Goal: Navigation & Orientation: Find specific page/section

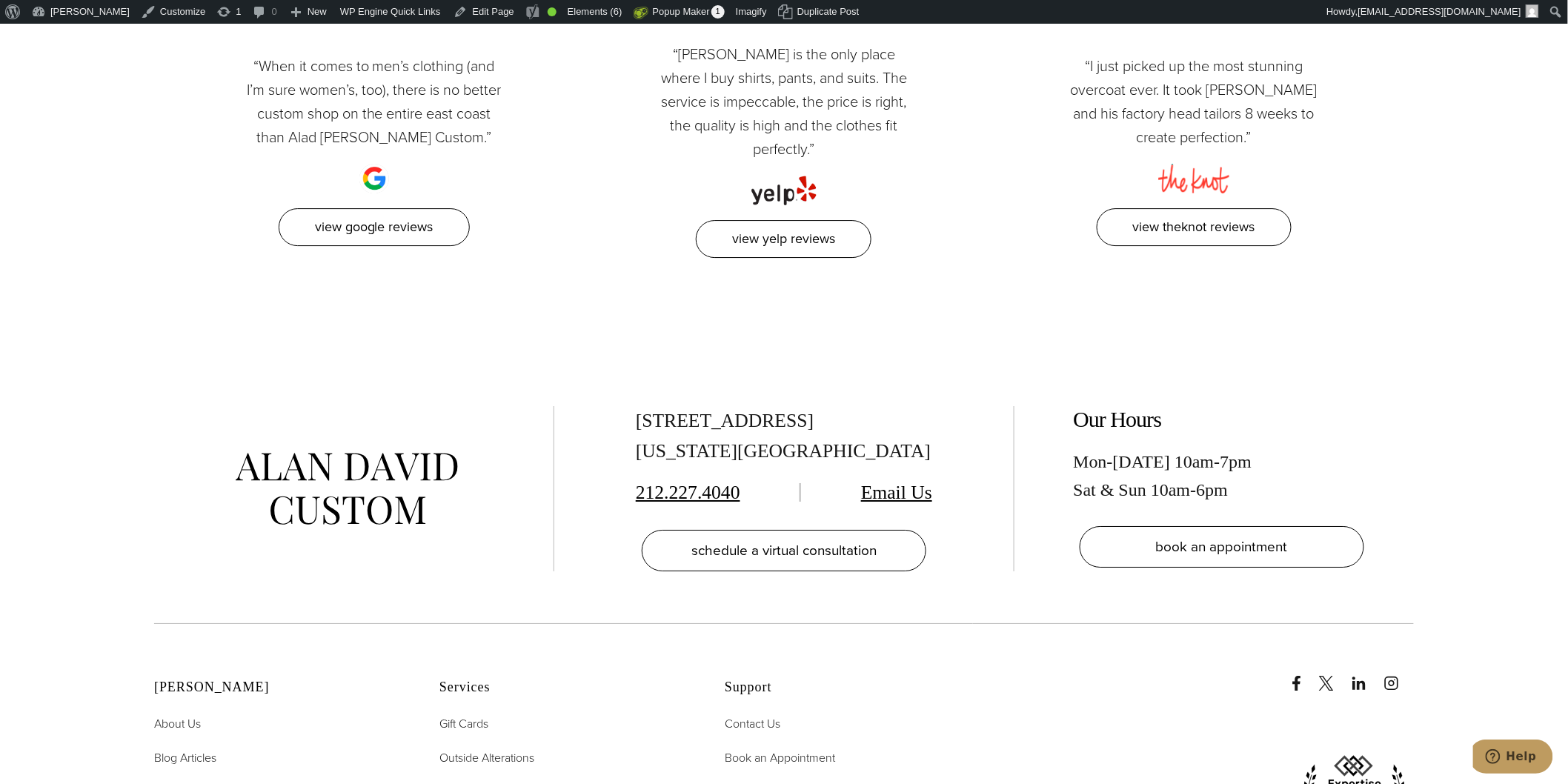
scroll to position [6704, 0]
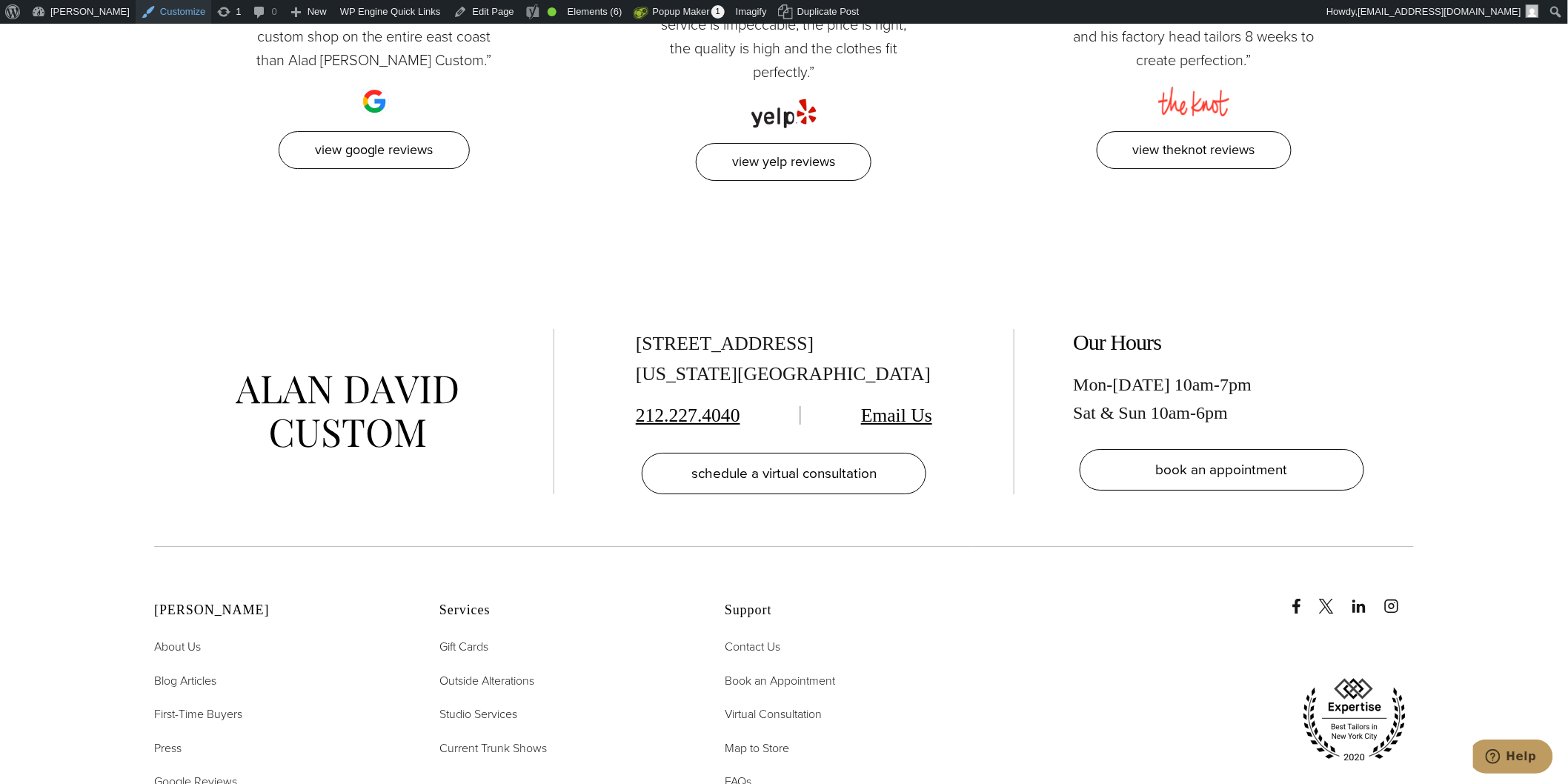
click at [137, 12] on link "Customize" at bounding box center [173, 11] width 75 height 24
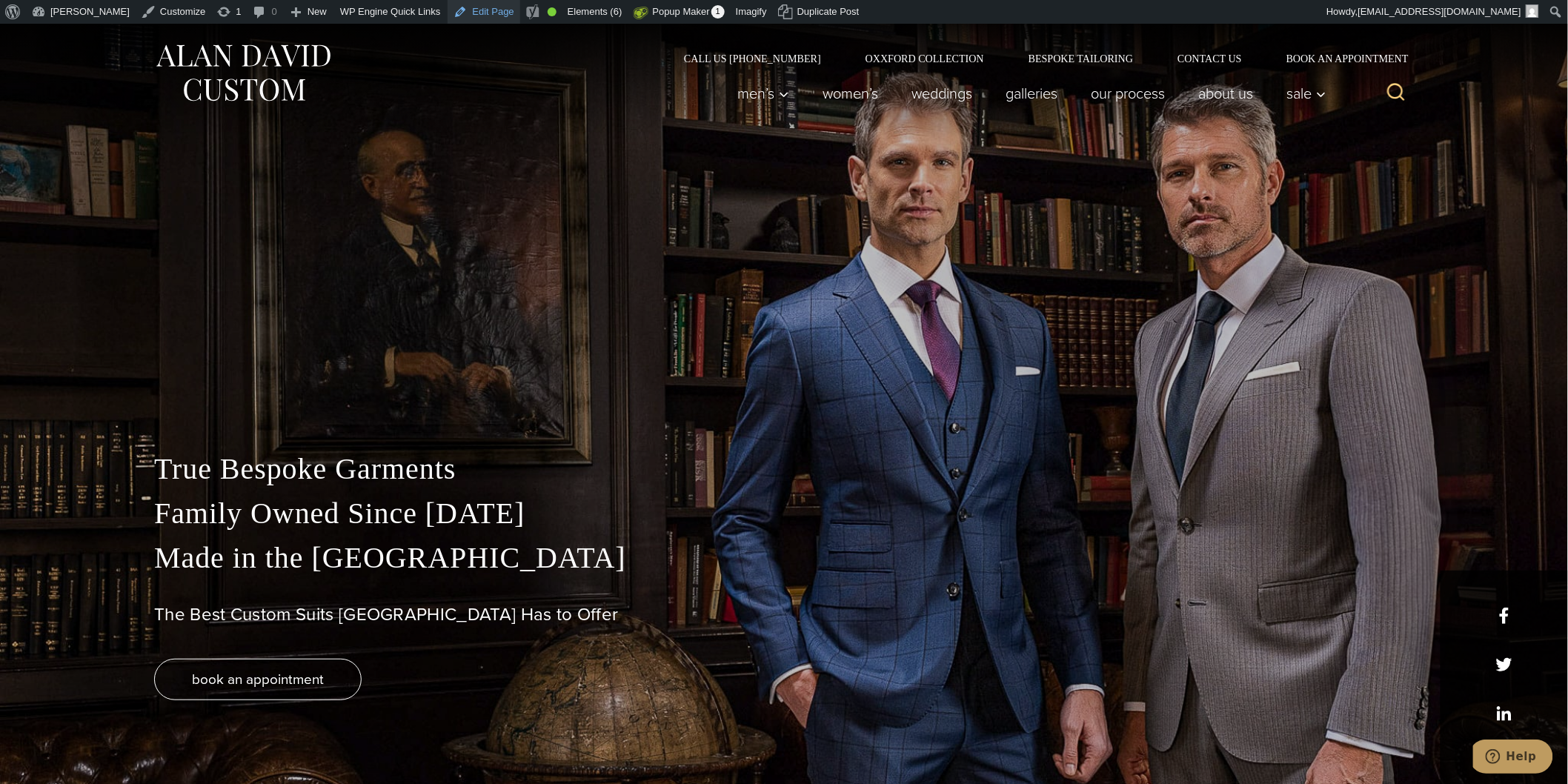
click at [453, 6] on link "Edit Page" at bounding box center [483, 11] width 72 height 24
click at [59, 33] on link "Dashboard" at bounding box center [85, 37] width 119 height 19
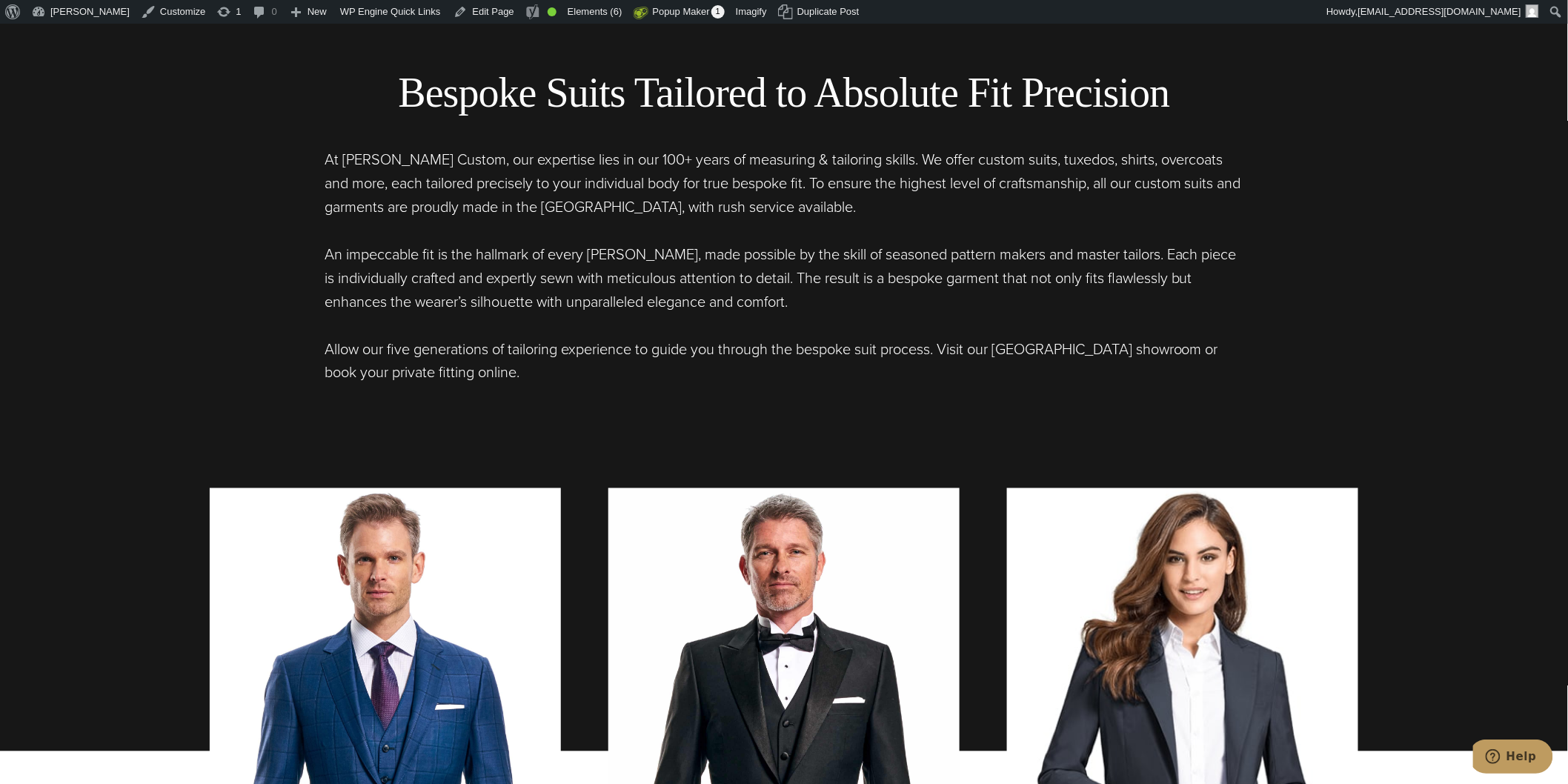
scroll to position [824, 0]
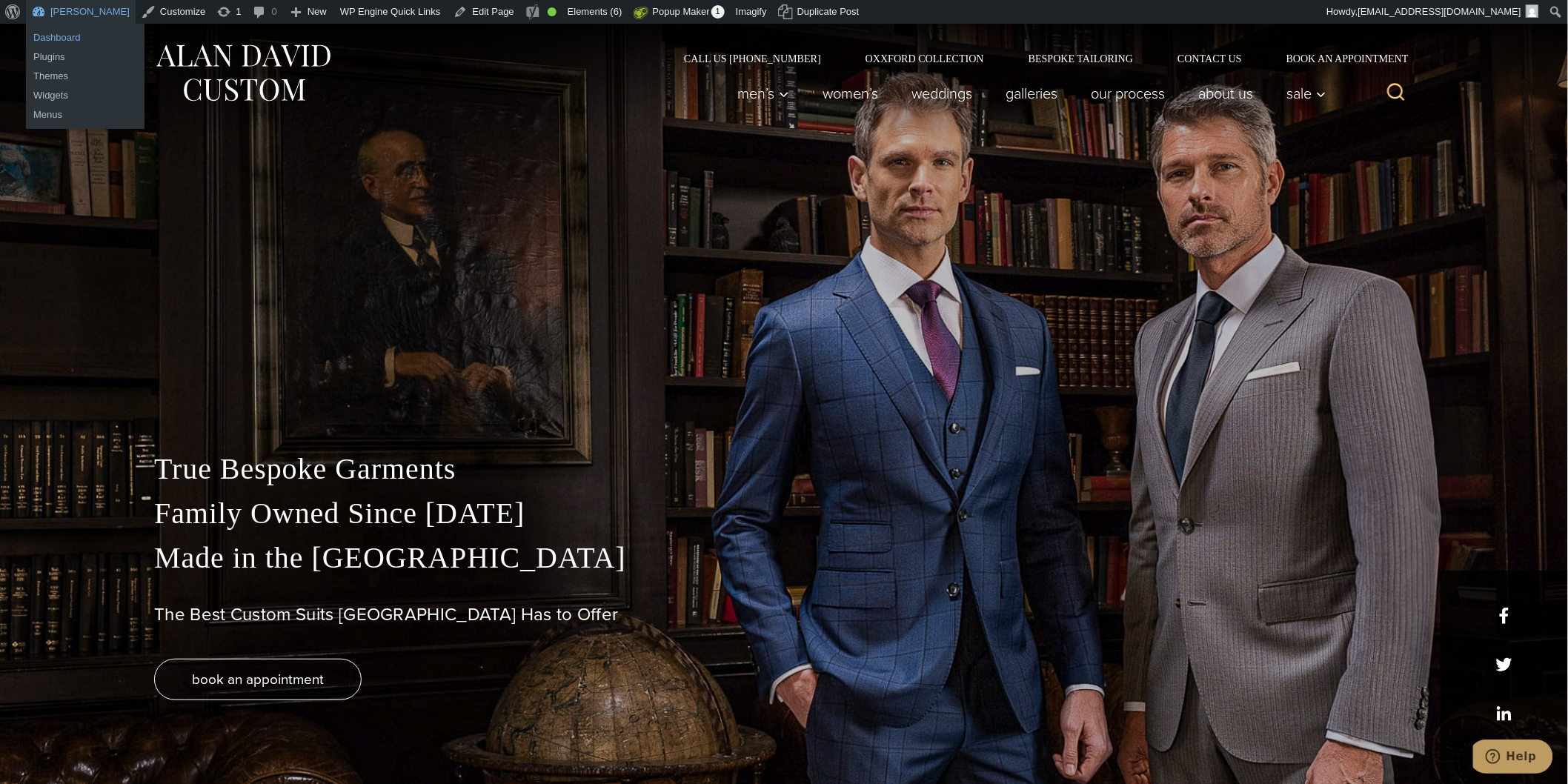
click at [47, 32] on link "Dashboard" at bounding box center [85, 37] width 119 height 19
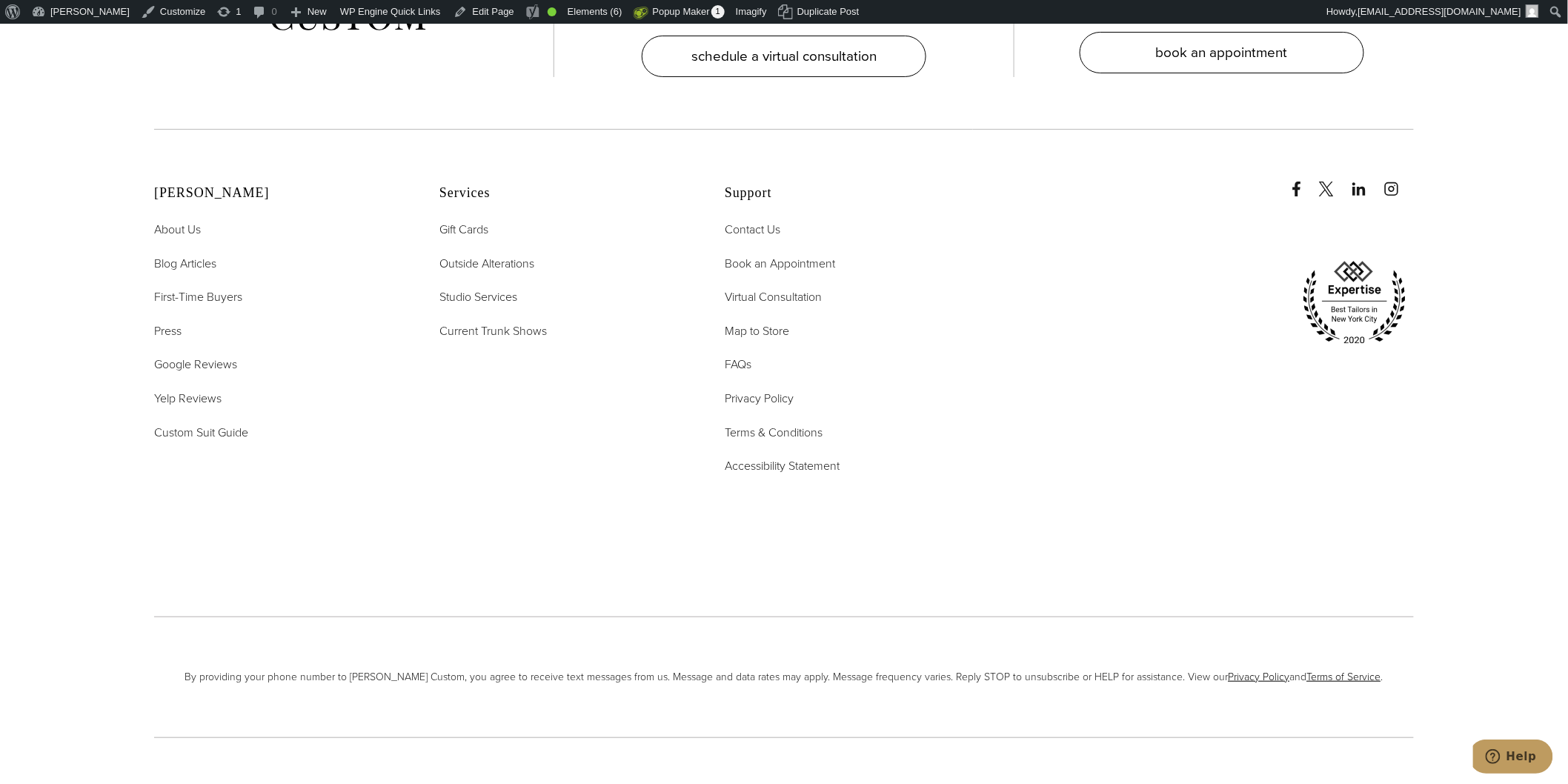
scroll to position [7146, 0]
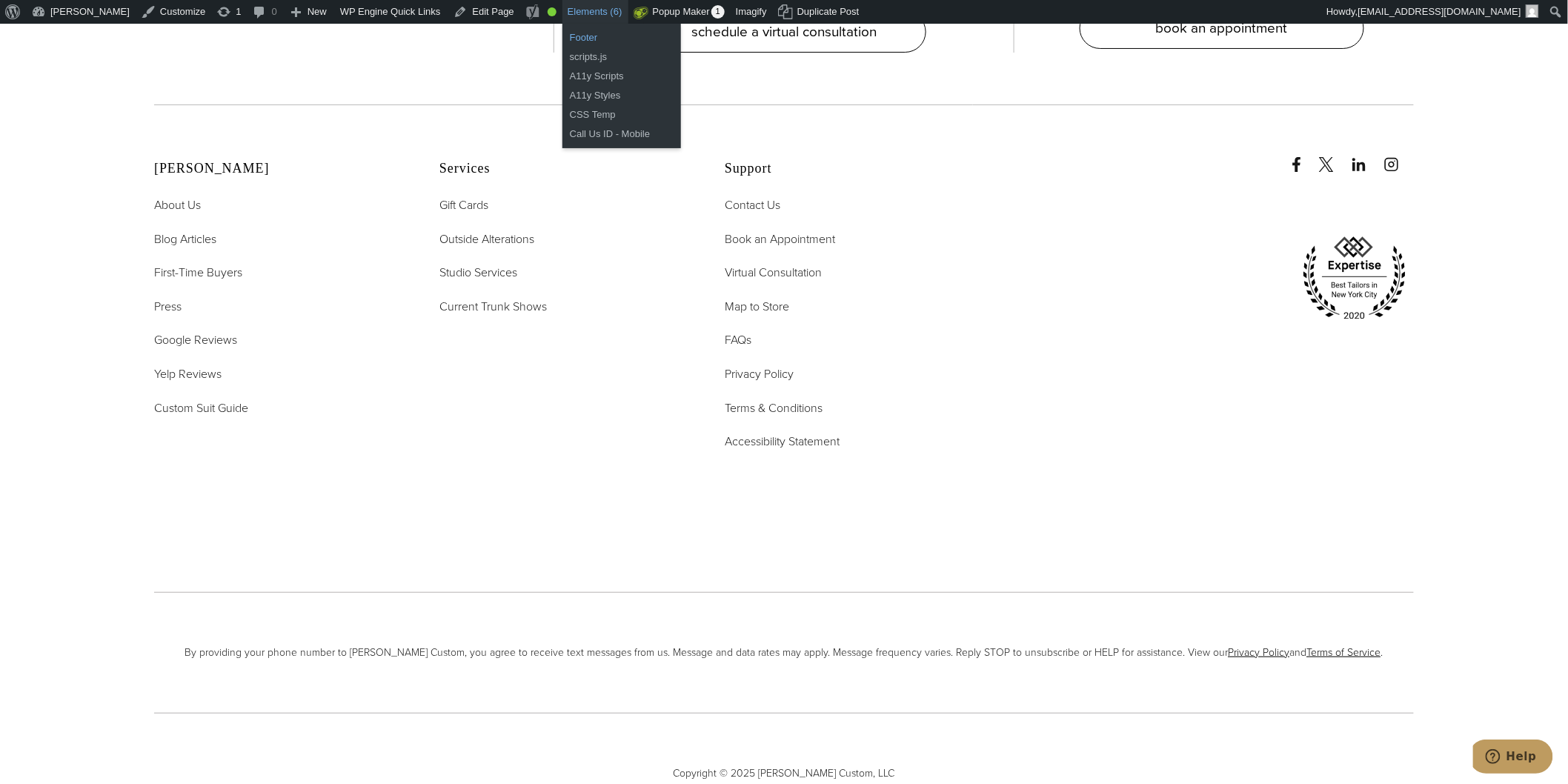
click at [563, 34] on link "Footer" at bounding box center [622, 37] width 119 height 19
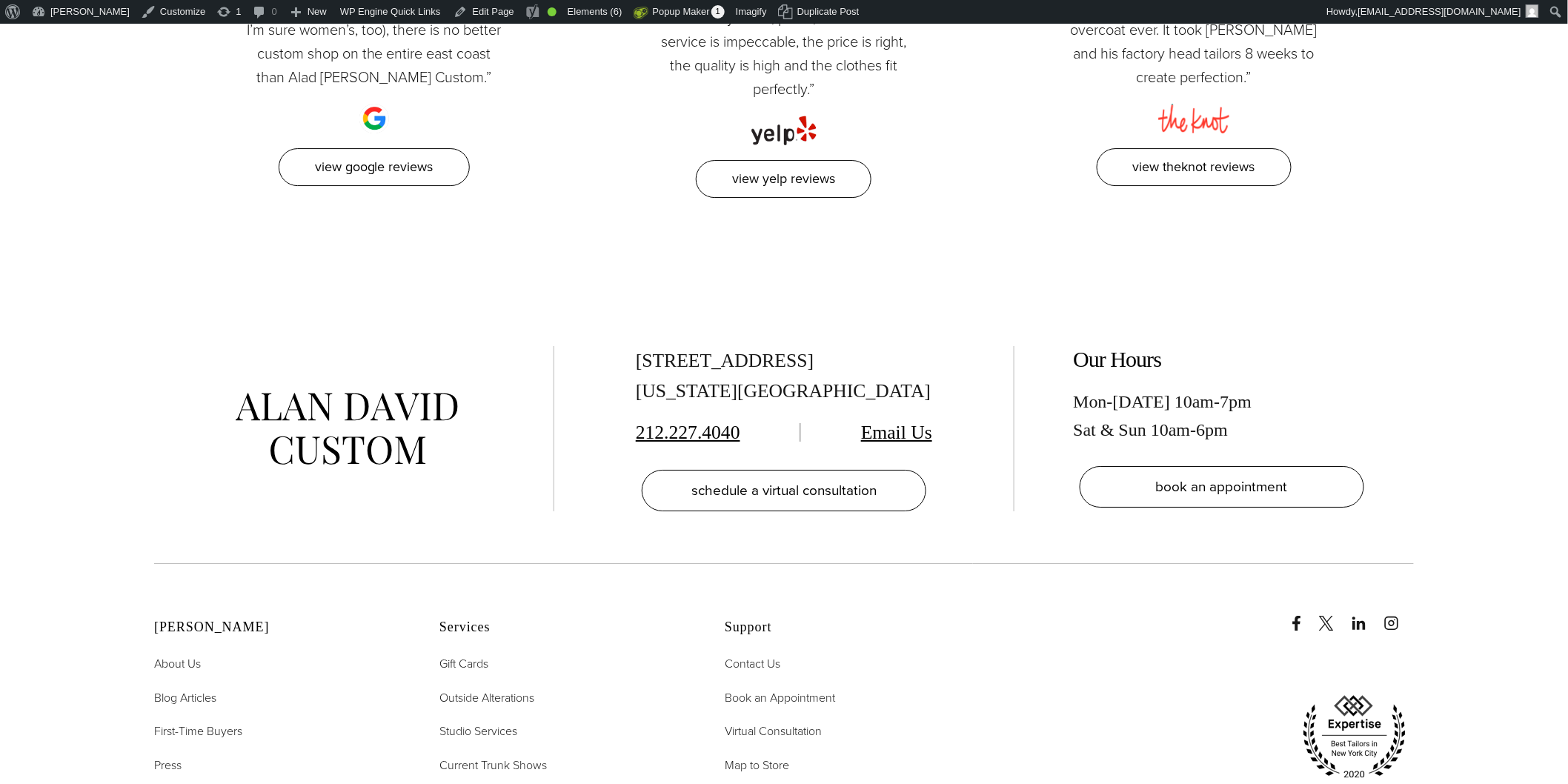
scroll to position [7146, 0]
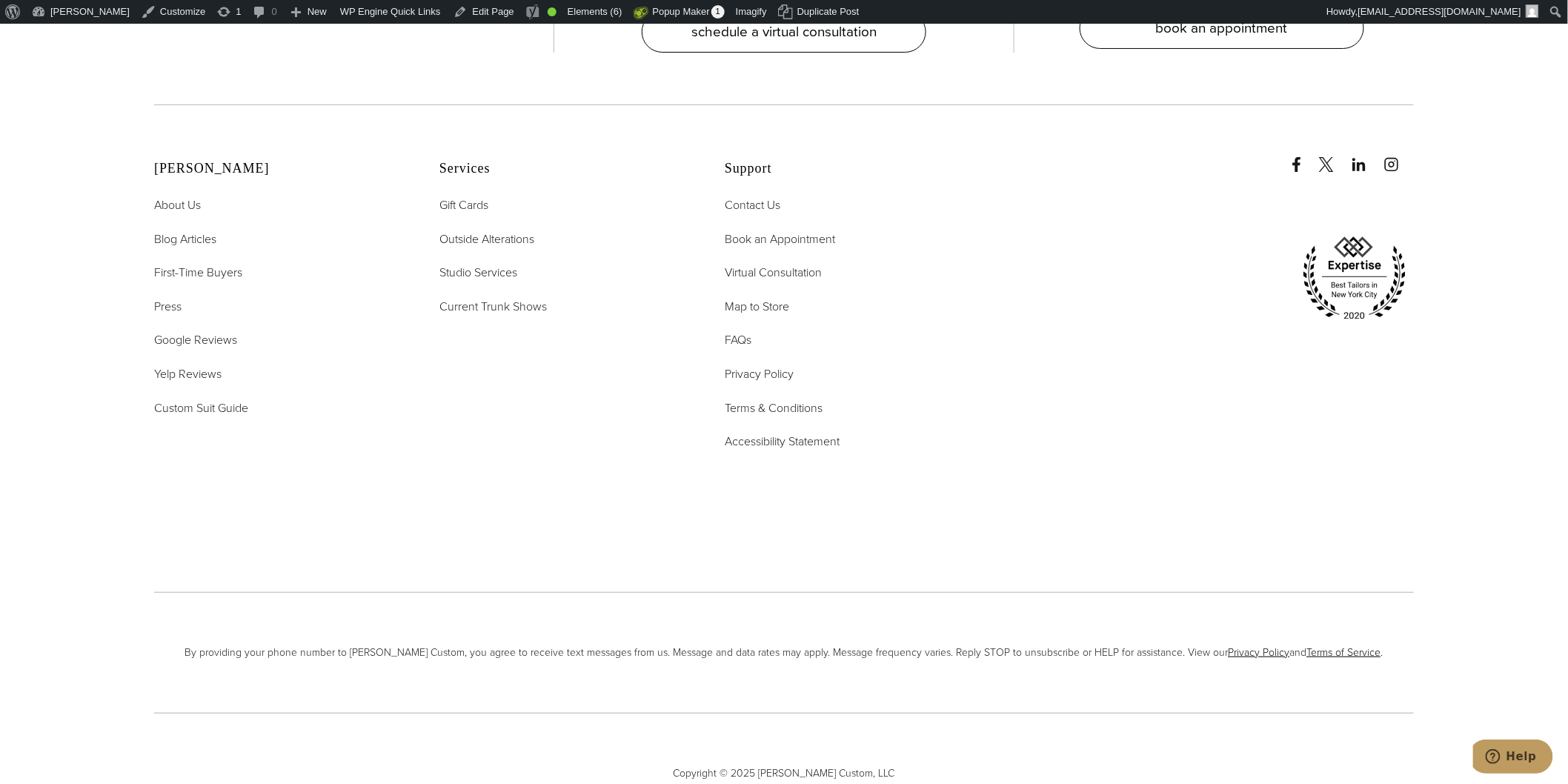
drag, startPoint x: 1573, startPoint y: 23, endPoint x: 1255, endPoint y: 567, distance: 630.1
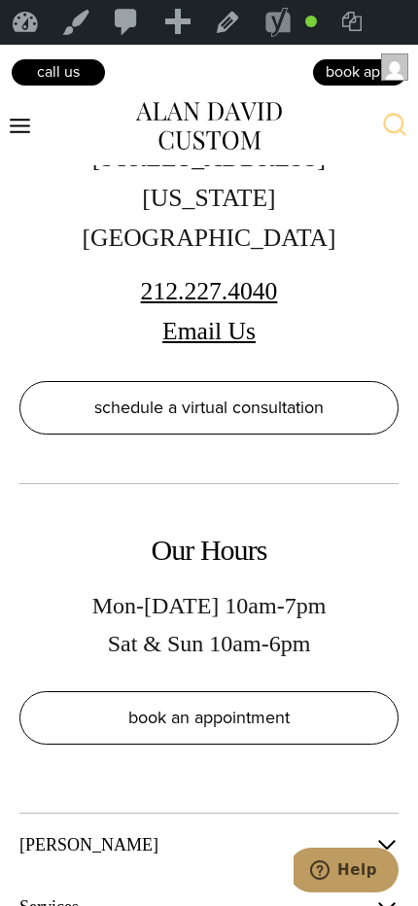
scroll to position [11594, 0]
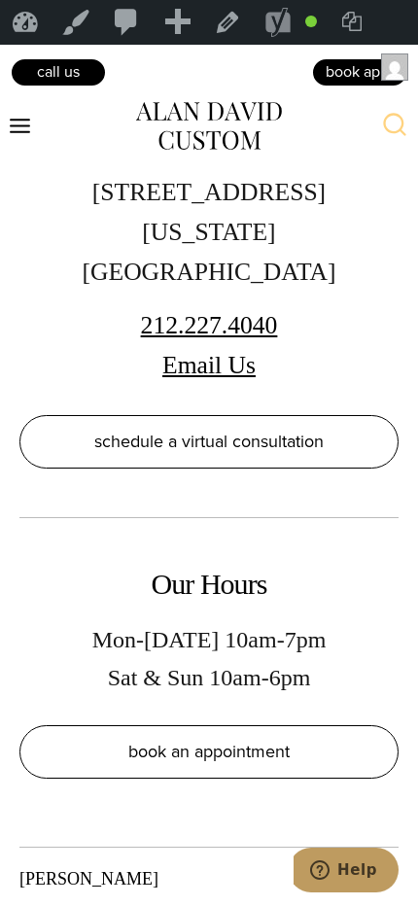
click at [391, 867] on span "button" at bounding box center [386, 878] width 23 height 23
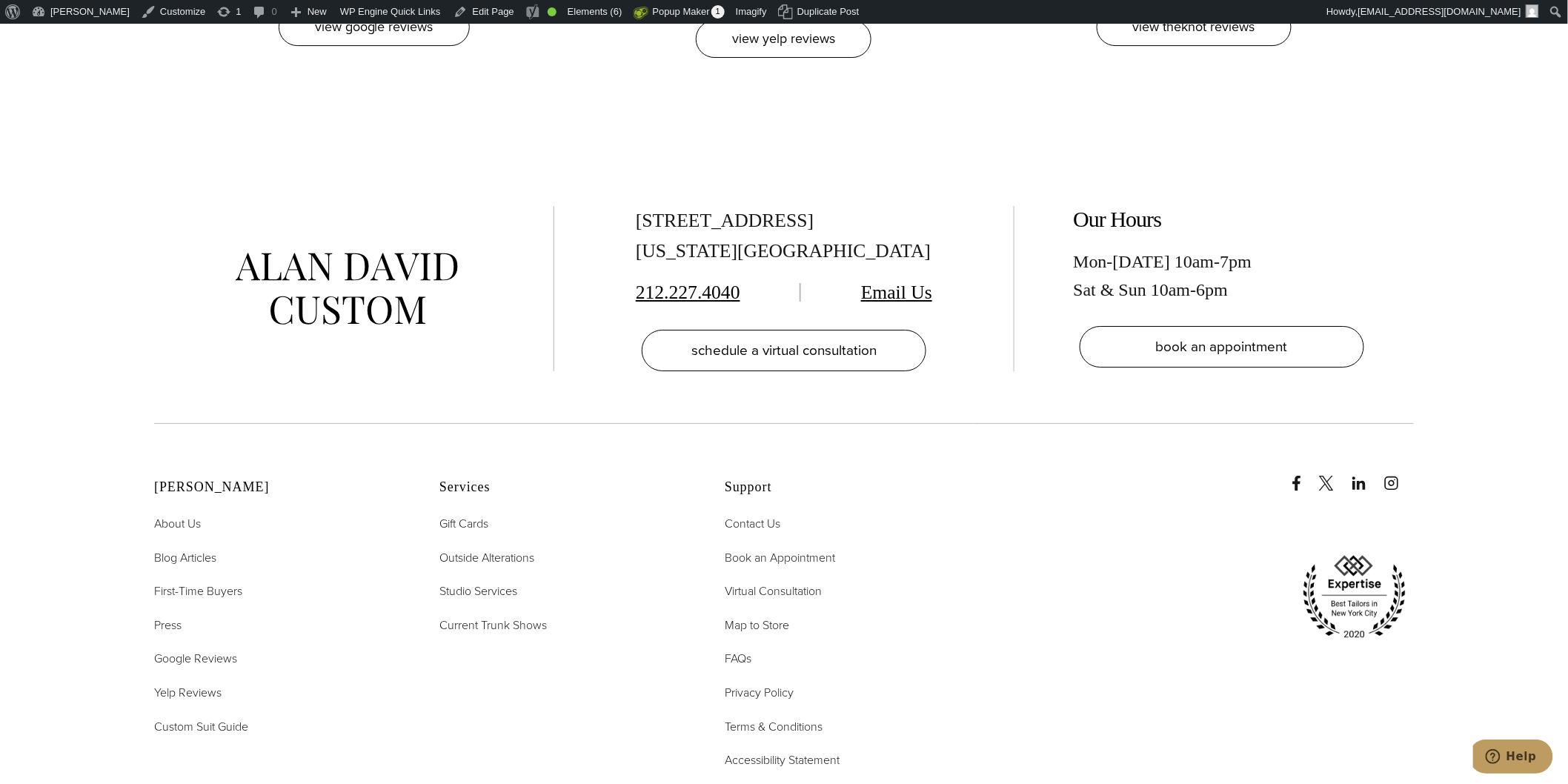
scroll to position [6857, 0]
